Goal: Find specific page/section: Find specific page/section

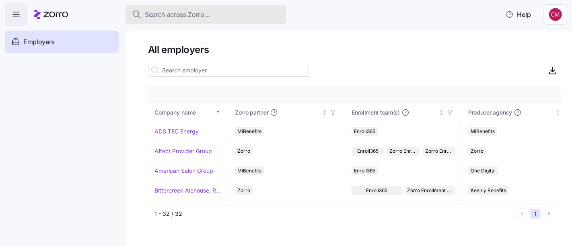
click at [206, 16] on span "Search across Zorro..." at bounding box center [177, 15] width 65 height 10
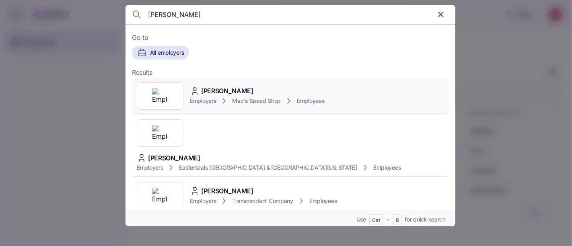
type input "[PERSON_NAME]"
click at [165, 100] on img at bounding box center [160, 96] width 16 height 16
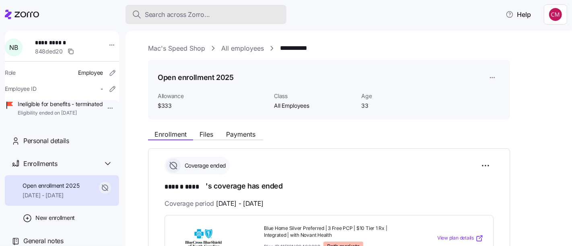
click at [195, 12] on span "Search across Zorro..." at bounding box center [177, 15] width 65 height 10
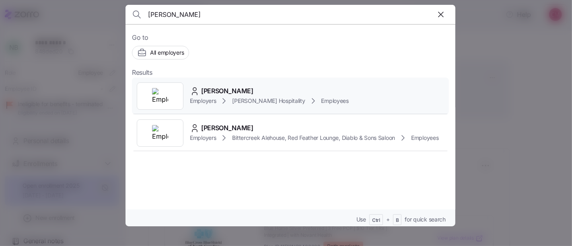
type input "[PERSON_NAME]"
click at [166, 97] on img at bounding box center [160, 96] width 16 height 16
